Goal: Task Accomplishment & Management: Manage account settings

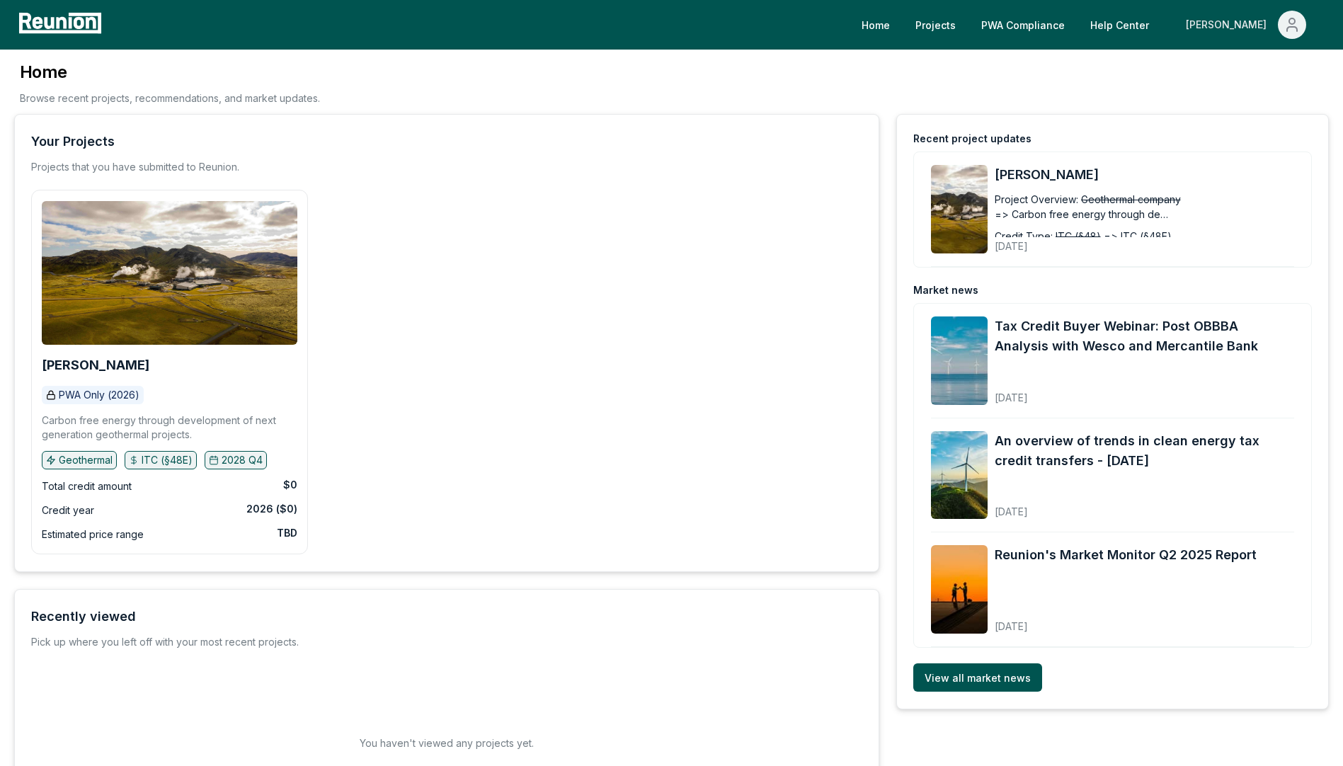
click at [1286, 26] on icon "Main" at bounding box center [1292, 24] width 17 height 17
click at [1247, 116] on p "Log out" at bounding box center [1254, 116] width 36 height 17
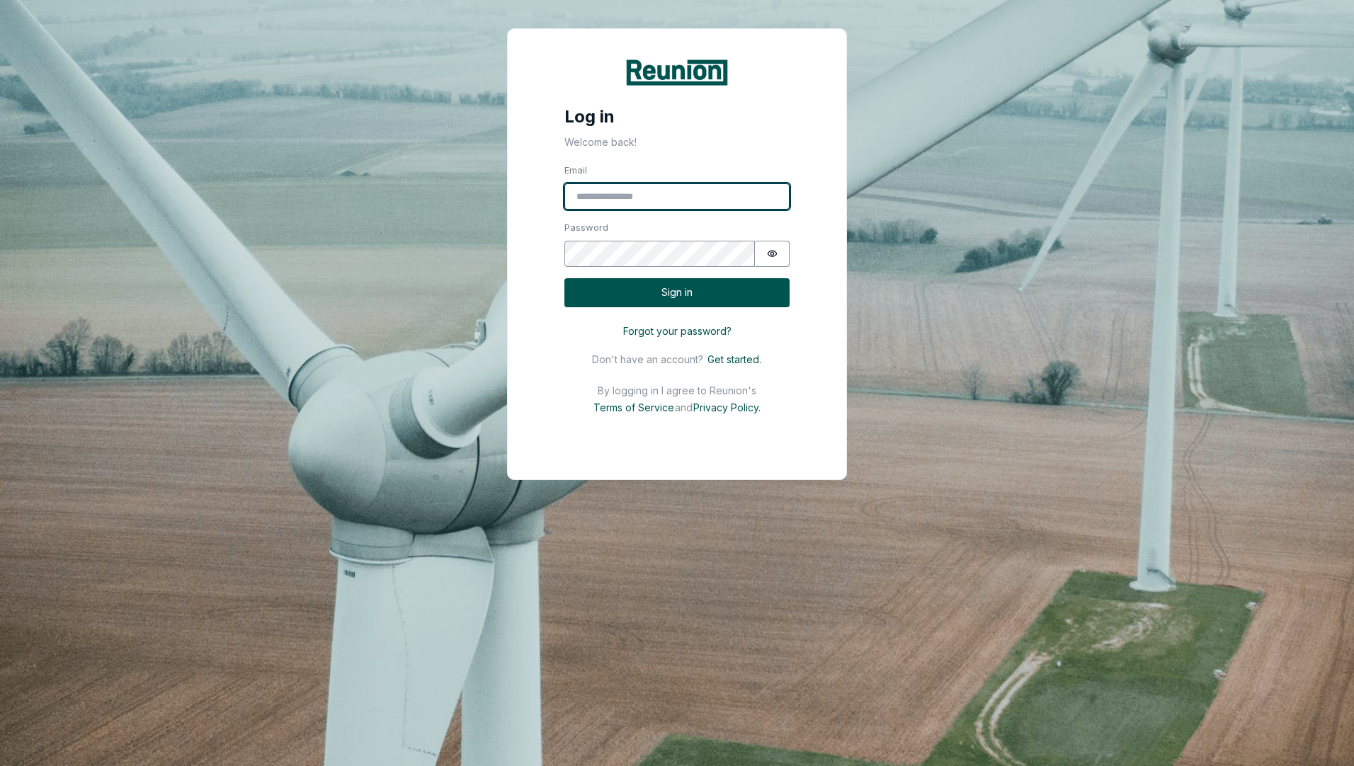
click at [609, 200] on input "Email" at bounding box center [676, 196] width 225 height 27
type input "**********"
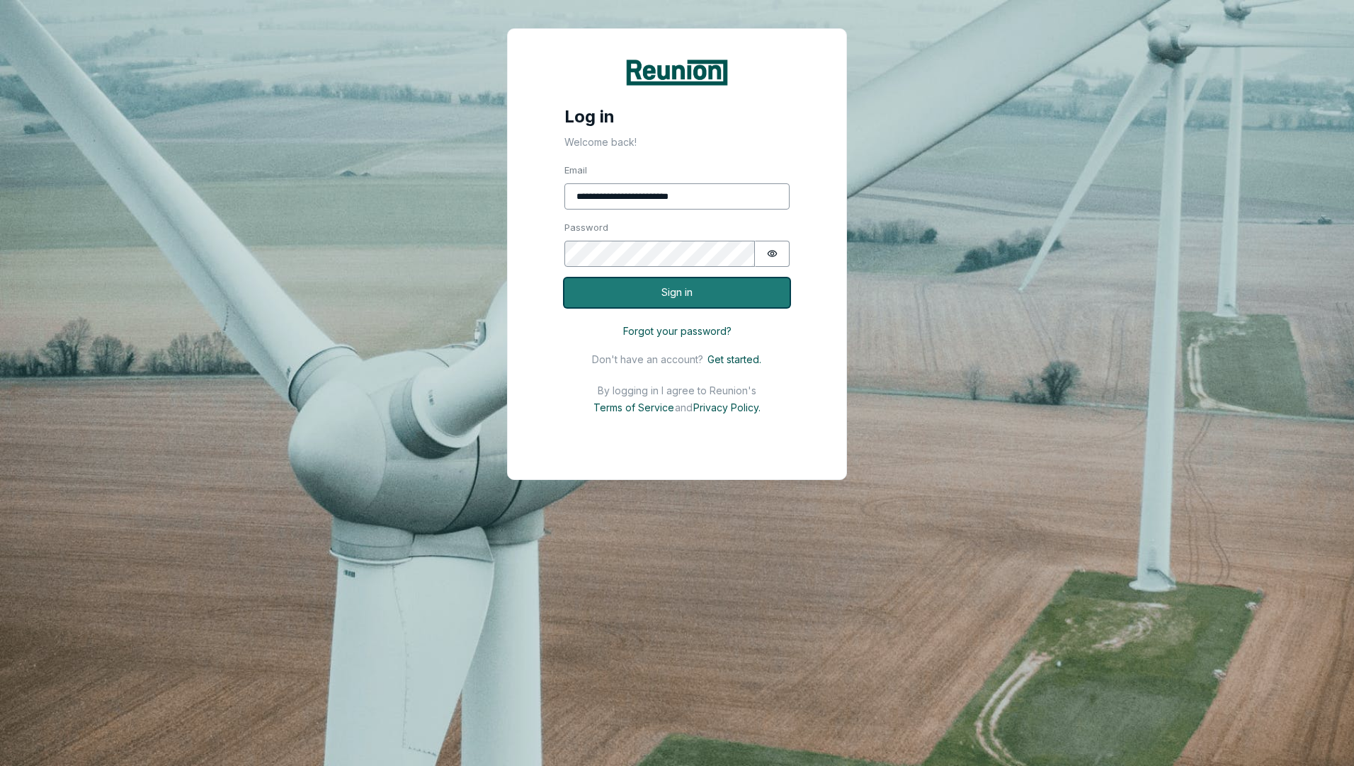
click at [669, 294] on button "Sign in" at bounding box center [676, 292] width 225 height 29
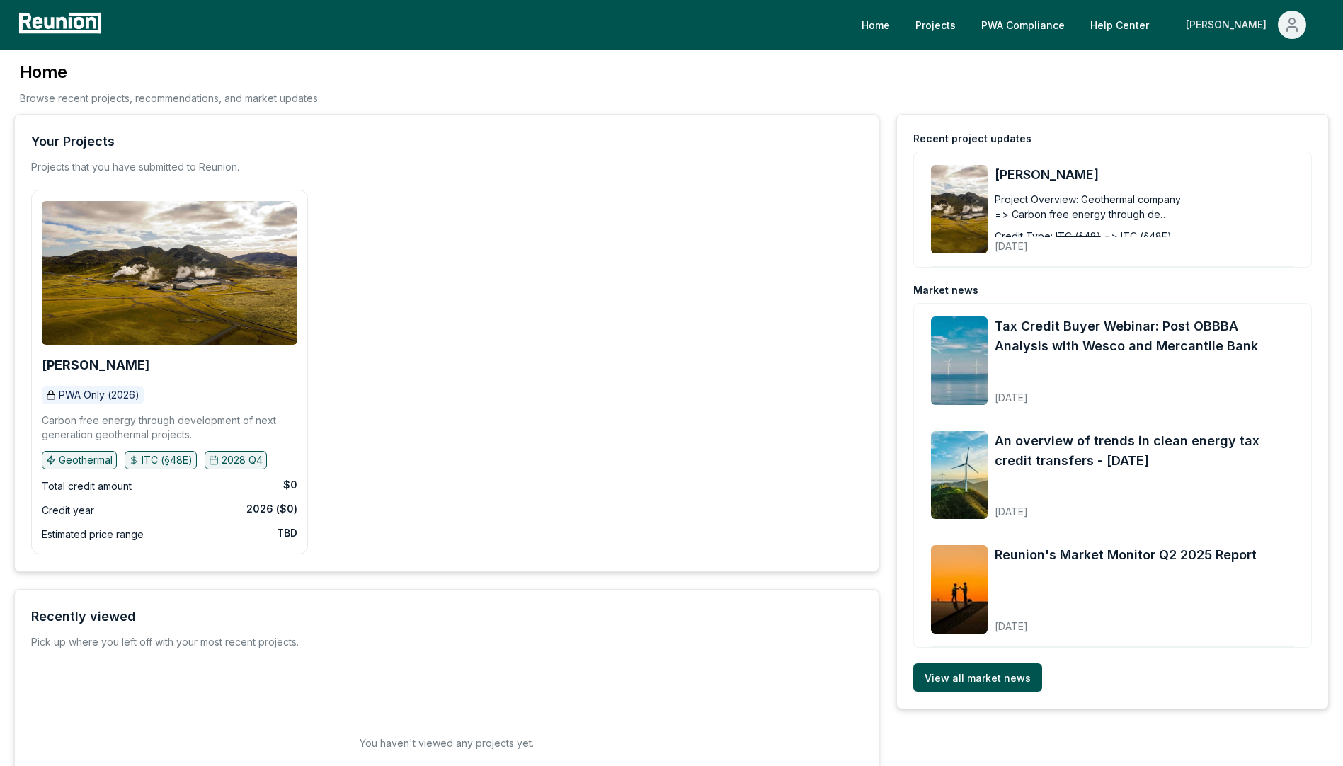
click at [1287, 15] on span "Main" at bounding box center [1292, 25] width 28 height 28
click at [1239, 113] on p "Log out" at bounding box center [1254, 116] width 36 height 17
